Goal: Information Seeking & Learning: Learn about a topic

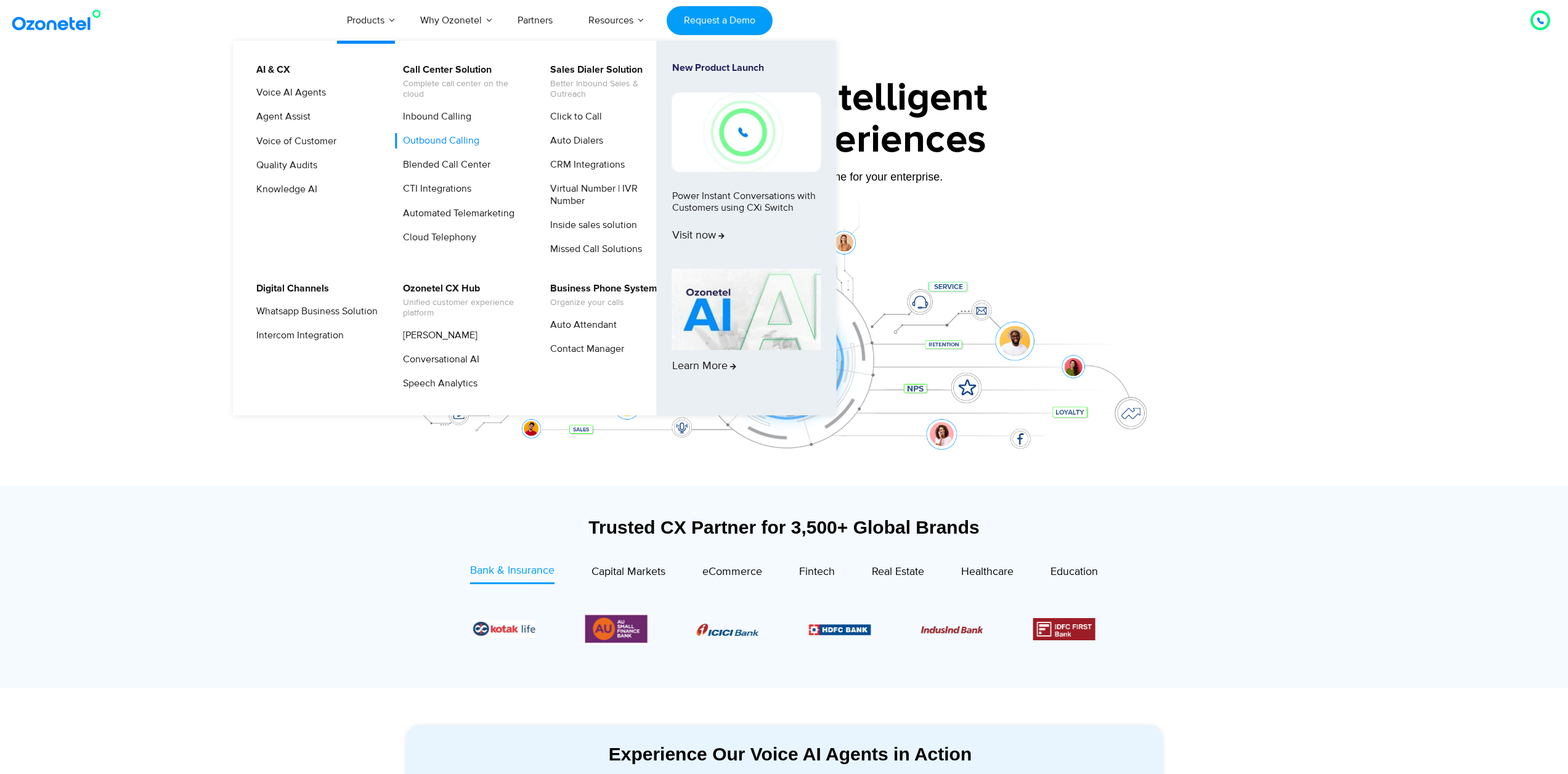
click at [420, 137] on link "Outbound Calling" at bounding box center [438, 141] width 86 height 15
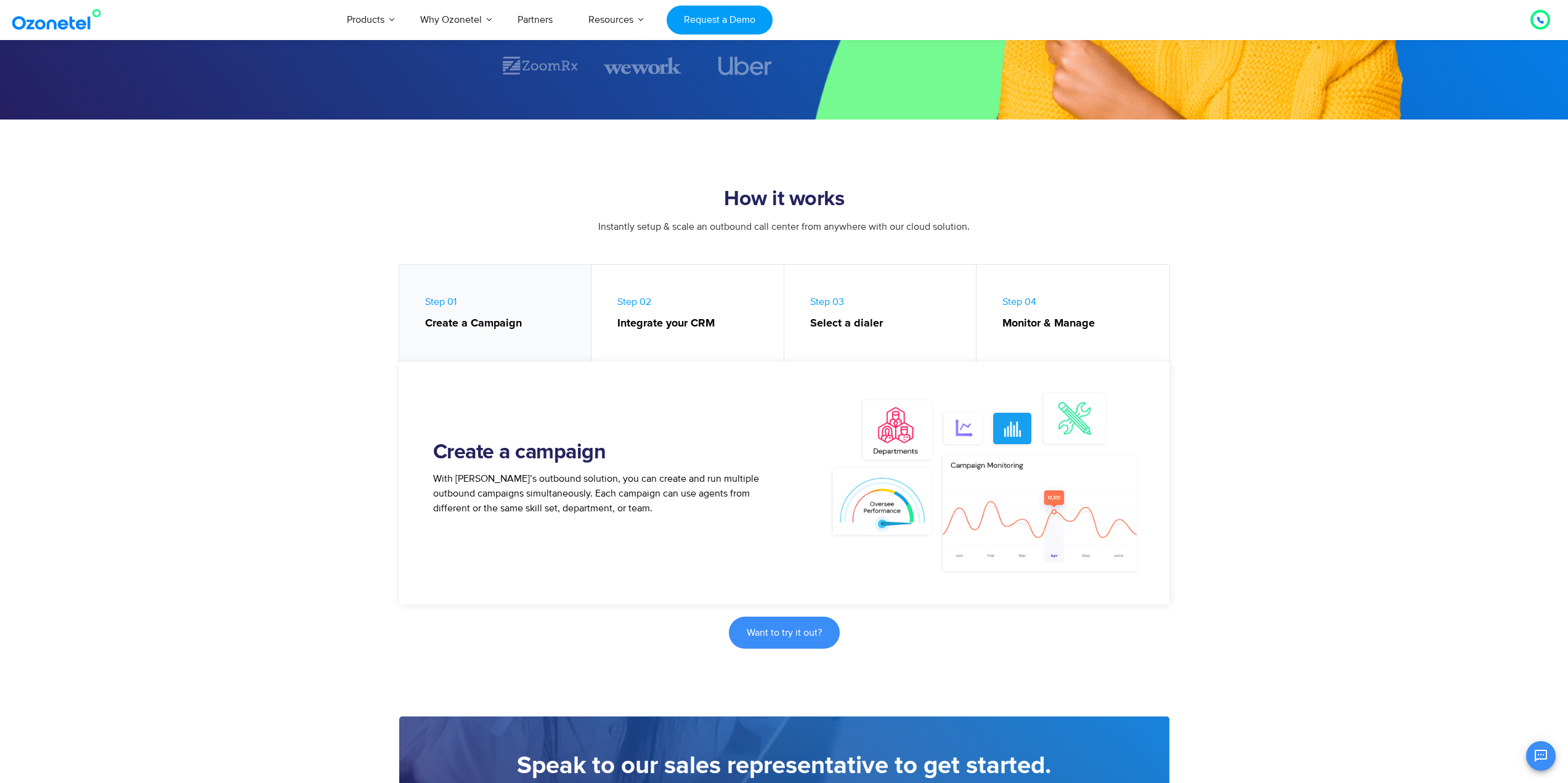
scroll to position [370, 0]
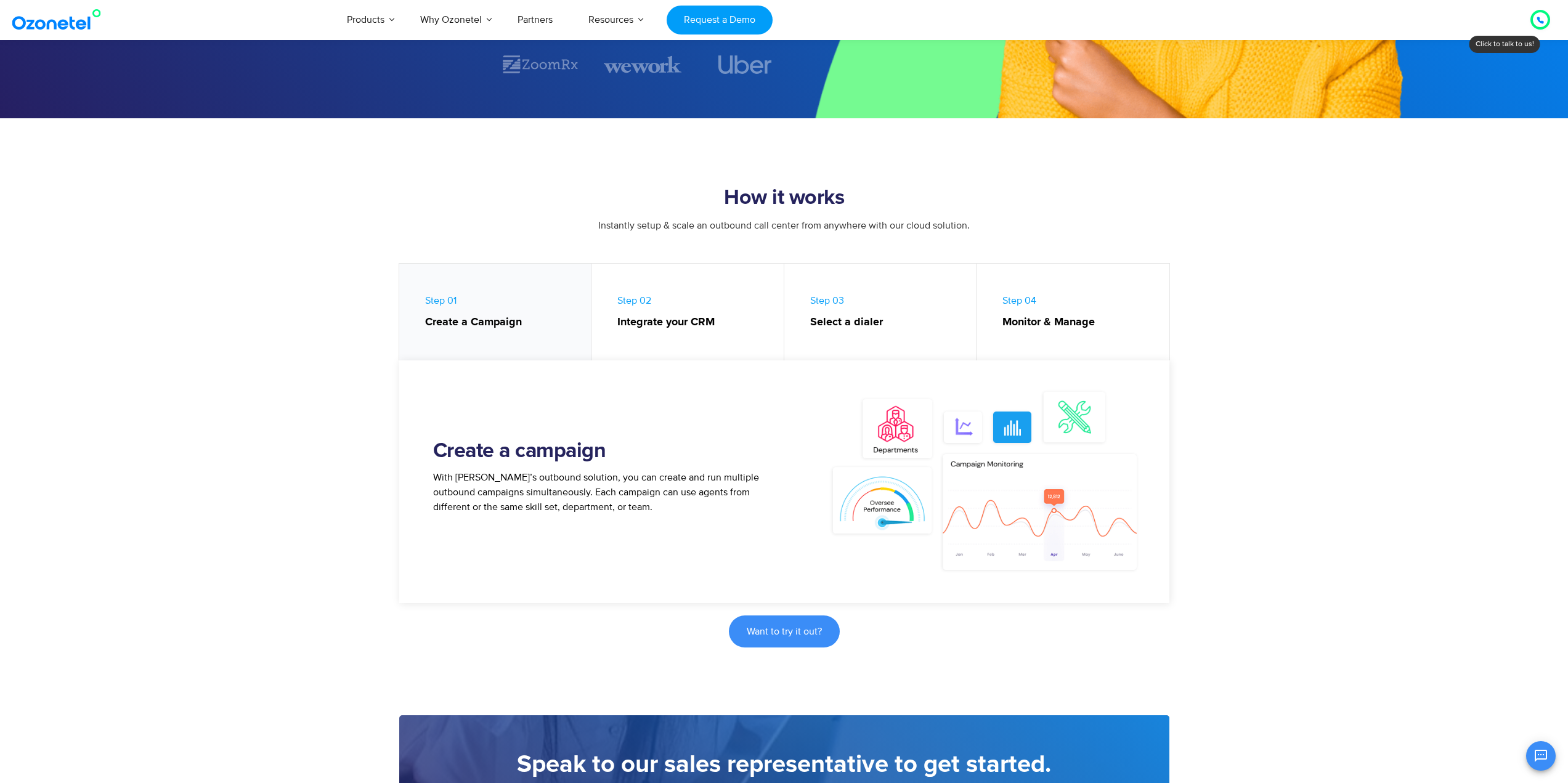
click at [896, 317] on strong "Select a dialer" at bounding box center [887, 322] width 154 height 17
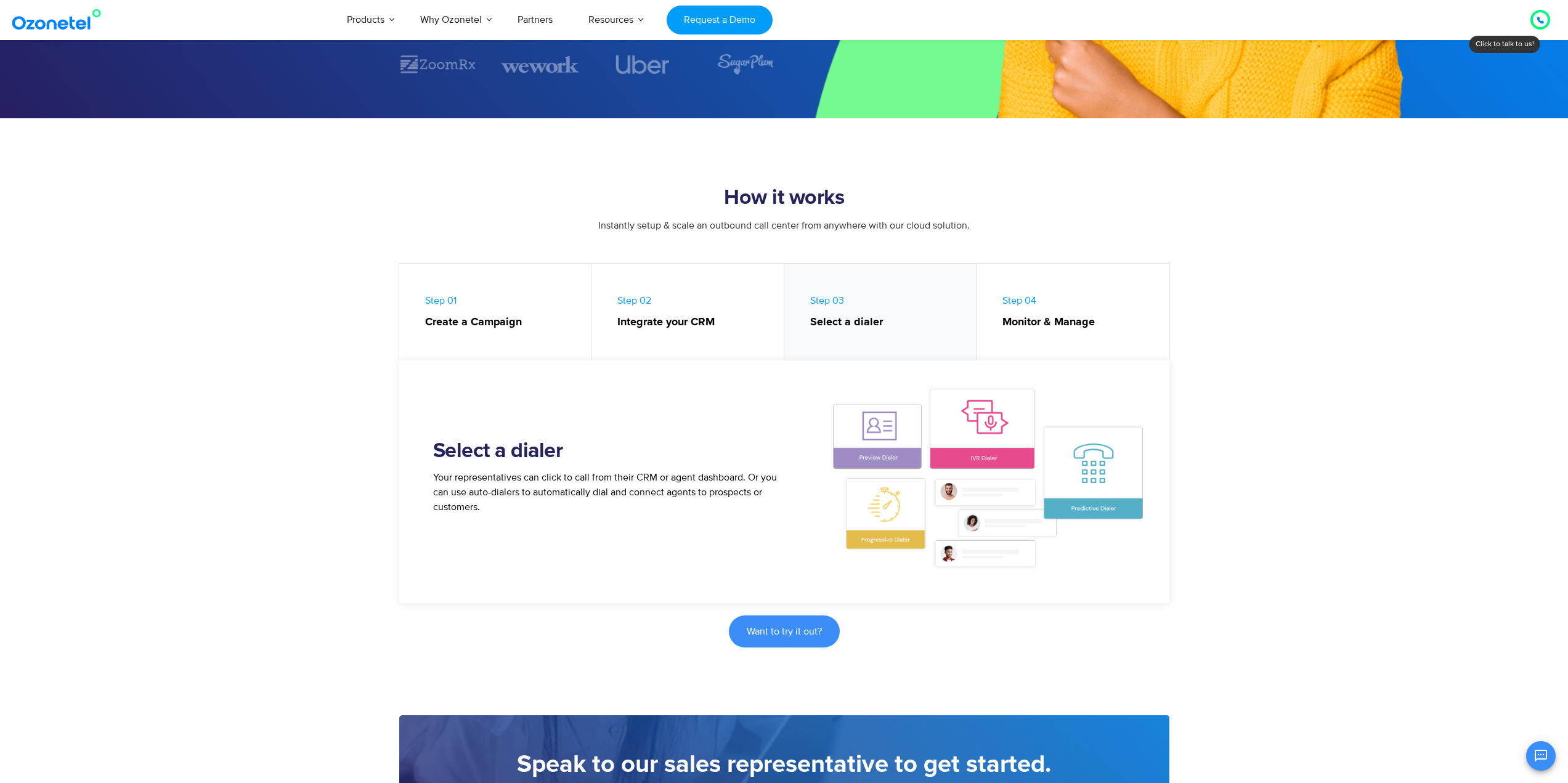
click at [1046, 315] on strong "Monitor & Manage" at bounding box center [1079, 322] width 154 height 17
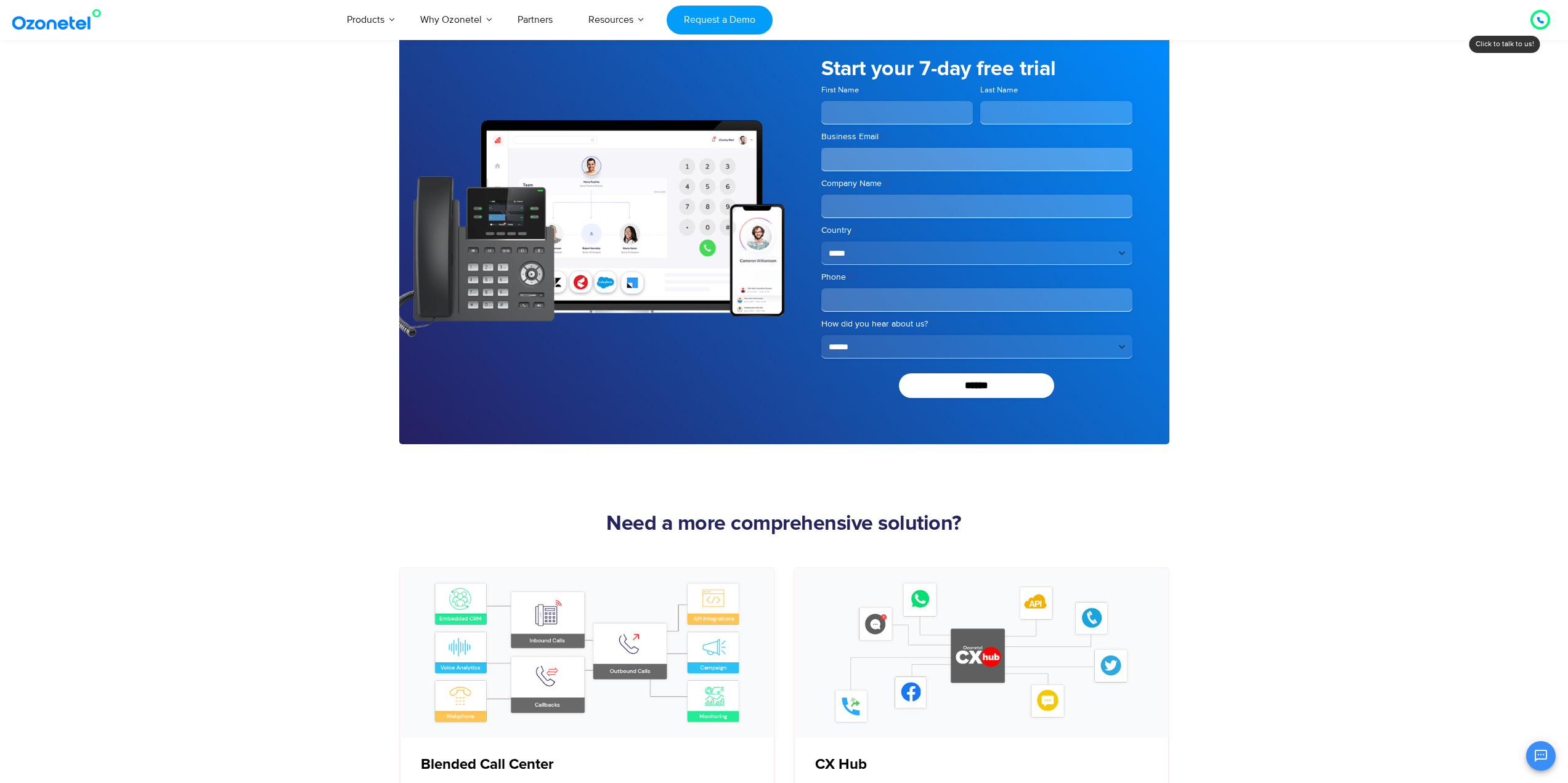
scroll to position [3019, 0]
